Goal: Task Accomplishment & Management: Manage account settings

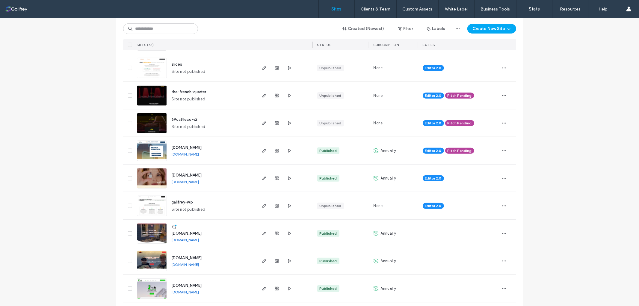
scroll to position [399, 0]
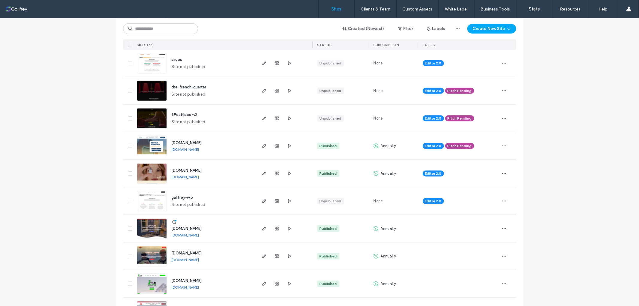
click at [465, 145] on span "Pitch Pending" at bounding box center [459, 145] width 24 height 5
click at [477, 141] on use at bounding box center [477, 140] width 1 height 1
click at [466, 127] on div "Editor 2.0 Pitch Pending" at bounding box center [458, 117] width 81 height 27
click at [499, 226] on span "button" at bounding box center [504, 229] width 10 height 10
click at [473, 232] on div at bounding box center [458, 228] width 72 height 13
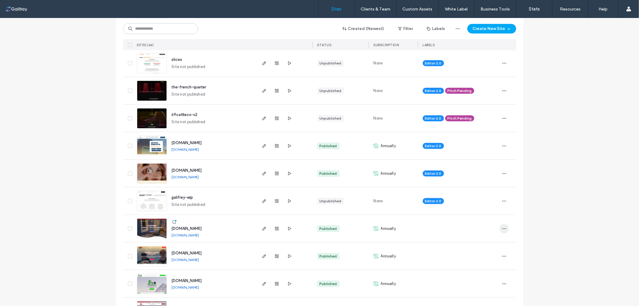
click at [501, 229] on icon "button" at bounding box center [503, 228] width 5 height 5
click at [486, 175] on span "Assign Label" at bounding box center [475, 175] width 22 height 6
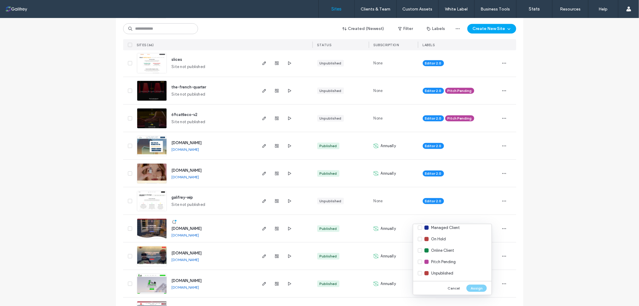
click at [461, 251] on div "Online Client" at bounding box center [452, 250] width 78 height 11
click at [453, 252] on span "Online Client" at bounding box center [442, 250] width 23 height 6
click at [460, 230] on div "Managed Client" at bounding box center [452, 227] width 78 height 11
click at [480, 288] on button "Assign" at bounding box center [476, 287] width 20 height 7
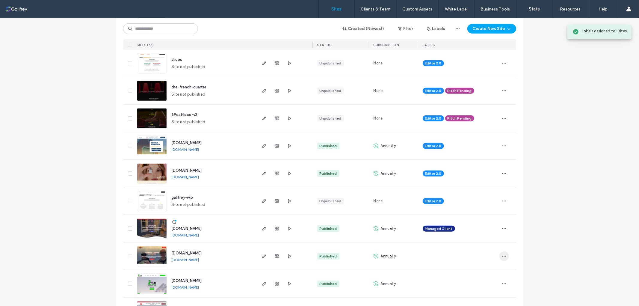
click at [504, 256] on span "button" at bounding box center [504, 256] width 10 height 10
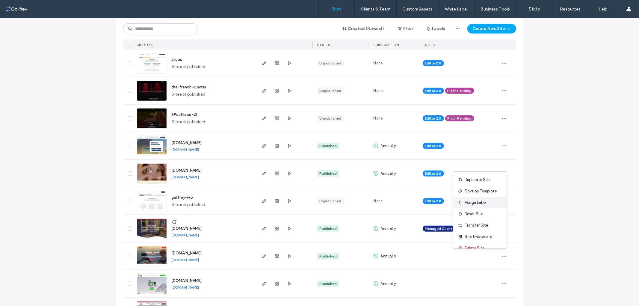
click at [484, 201] on span "Assign Label" at bounding box center [475, 202] width 22 height 6
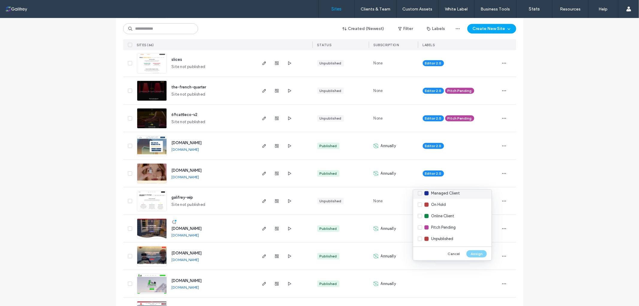
click at [462, 197] on div "Managed Client" at bounding box center [452, 192] width 78 height 11
click at [478, 254] on button "Assign" at bounding box center [476, 253] width 20 height 7
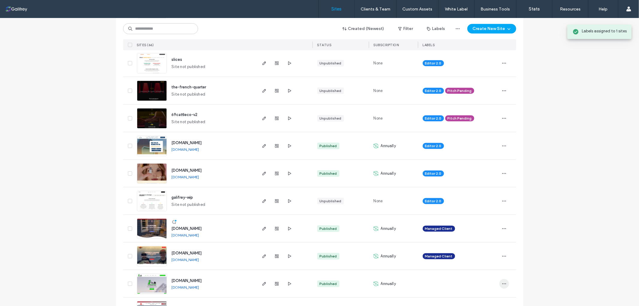
click at [502, 283] on use "button" at bounding box center [504, 283] width 4 height 1
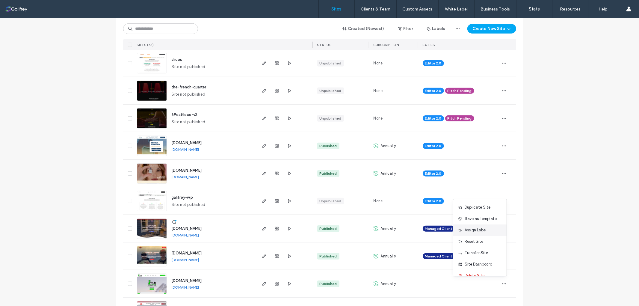
click at [481, 228] on span "Assign Label" at bounding box center [475, 230] width 22 height 6
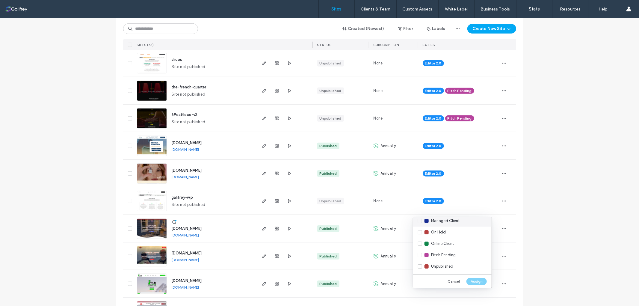
click at [453, 220] on span "Managed Client" at bounding box center [445, 221] width 29 height 6
click at [475, 283] on button "Assign" at bounding box center [476, 281] width 20 height 7
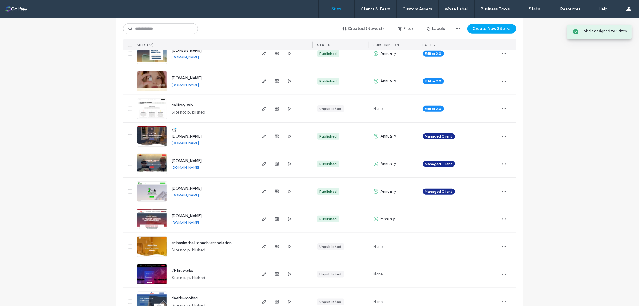
scroll to position [499, 0]
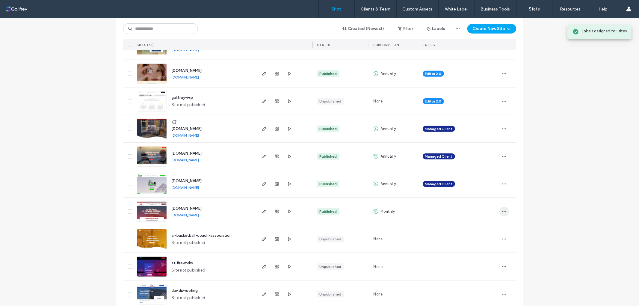
click at [501, 213] on span "button" at bounding box center [504, 212] width 10 height 10
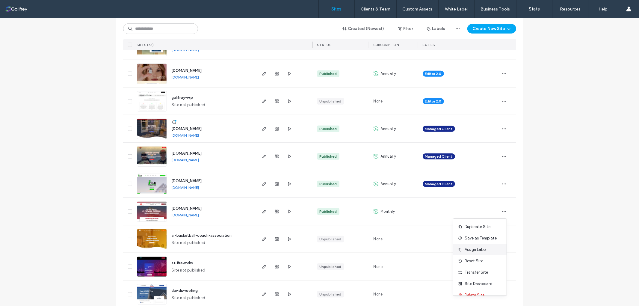
click at [483, 248] on span "Assign Label" at bounding box center [475, 249] width 22 height 6
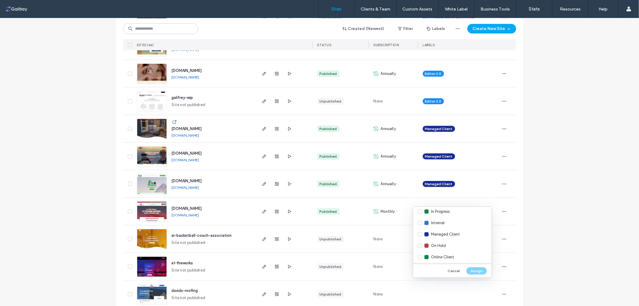
scroll to position [61, 0]
click at [448, 207] on span "Managed Client" at bounding box center [445, 210] width 29 height 6
click at [475, 266] on div "Cancel Assign" at bounding box center [452, 270] width 78 height 14
click at [476, 267] on button "Assign" at bounding box center [476, 270] width 20 height 7
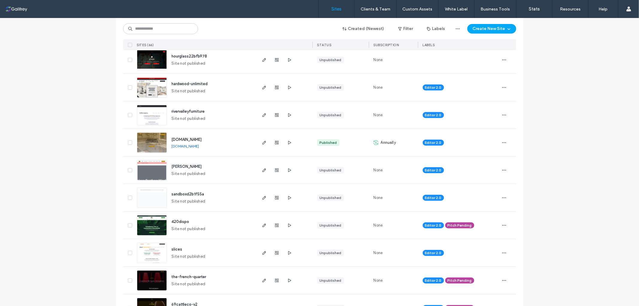
scroll to position [199, 0]
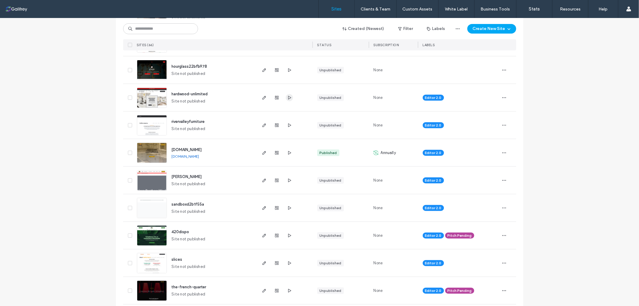
click at [288, 98] on use "button" at bounding box center [289, 98] width 3 height 4
click at [262, 98] on use "button" at bounding box center [264, 98] width 4 height 4
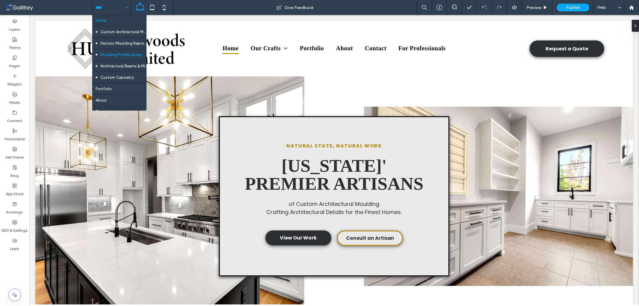
scroll to position [31, 0]
